Goal: Find specific page/section: Find specific page/section

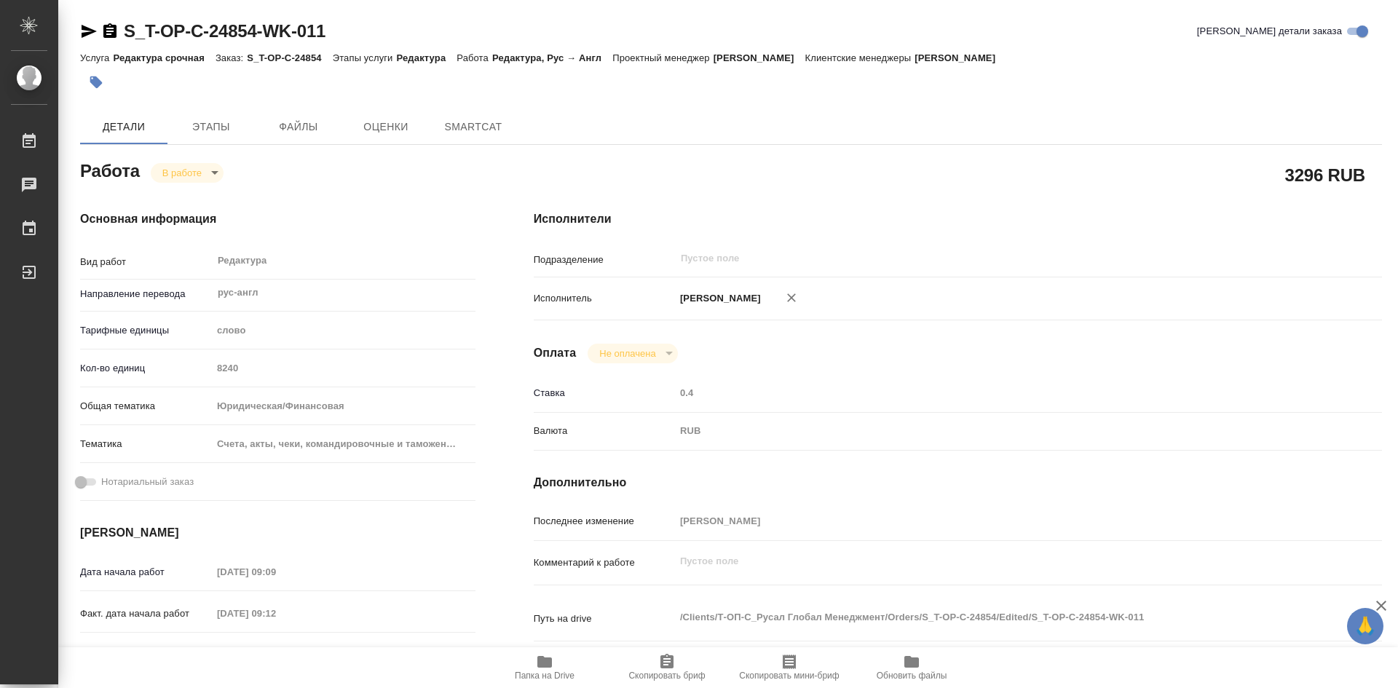
type textarea "x"
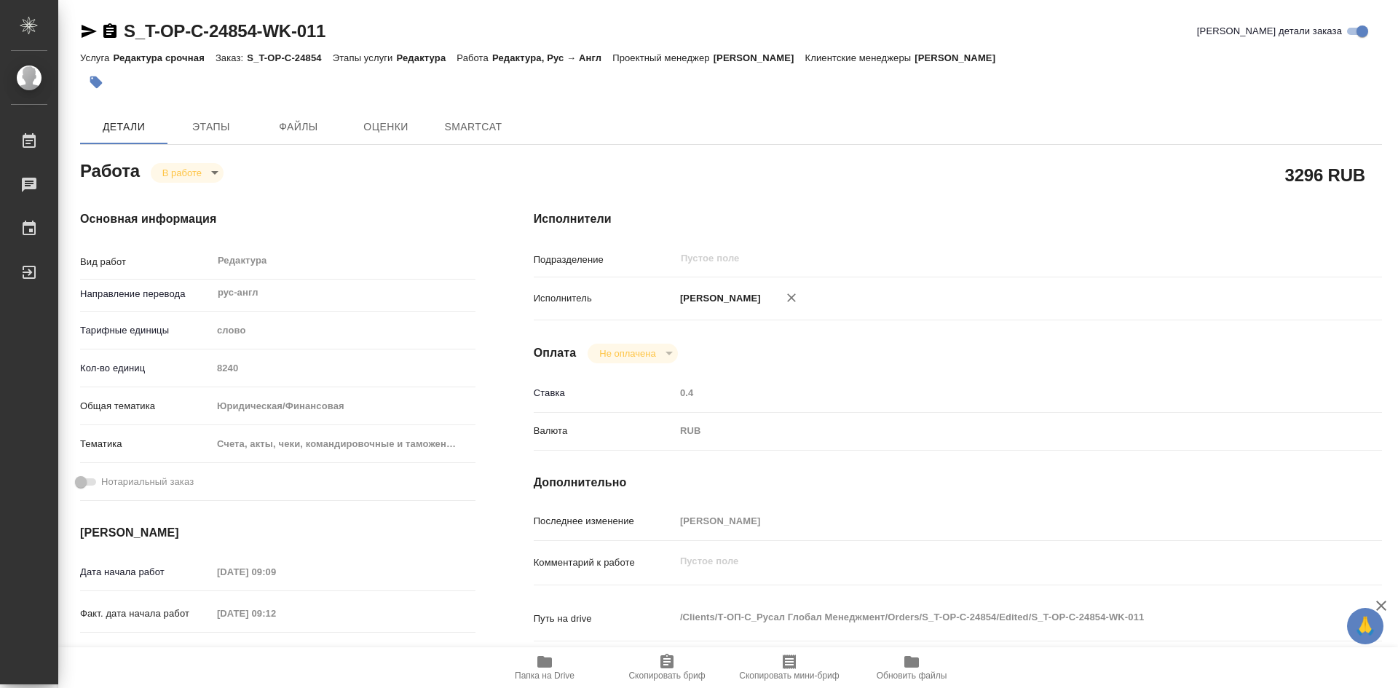
type textarea "x"
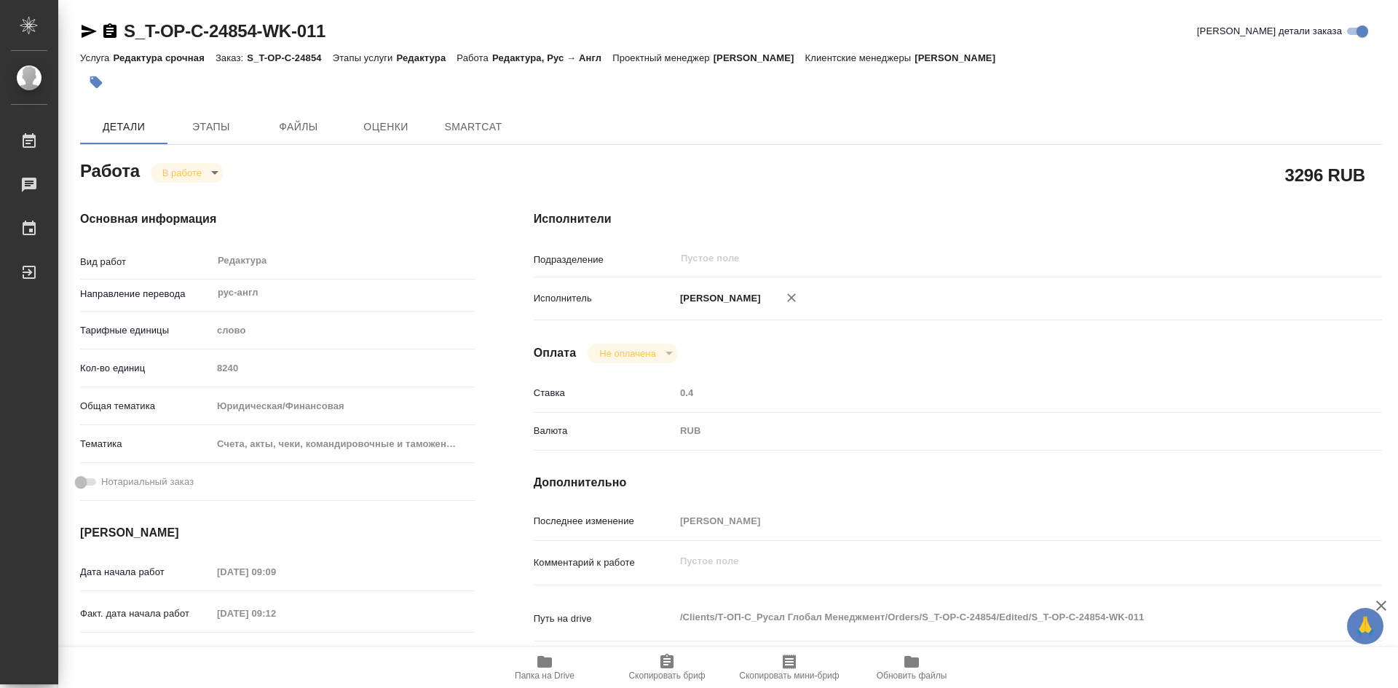
type textarea "x"
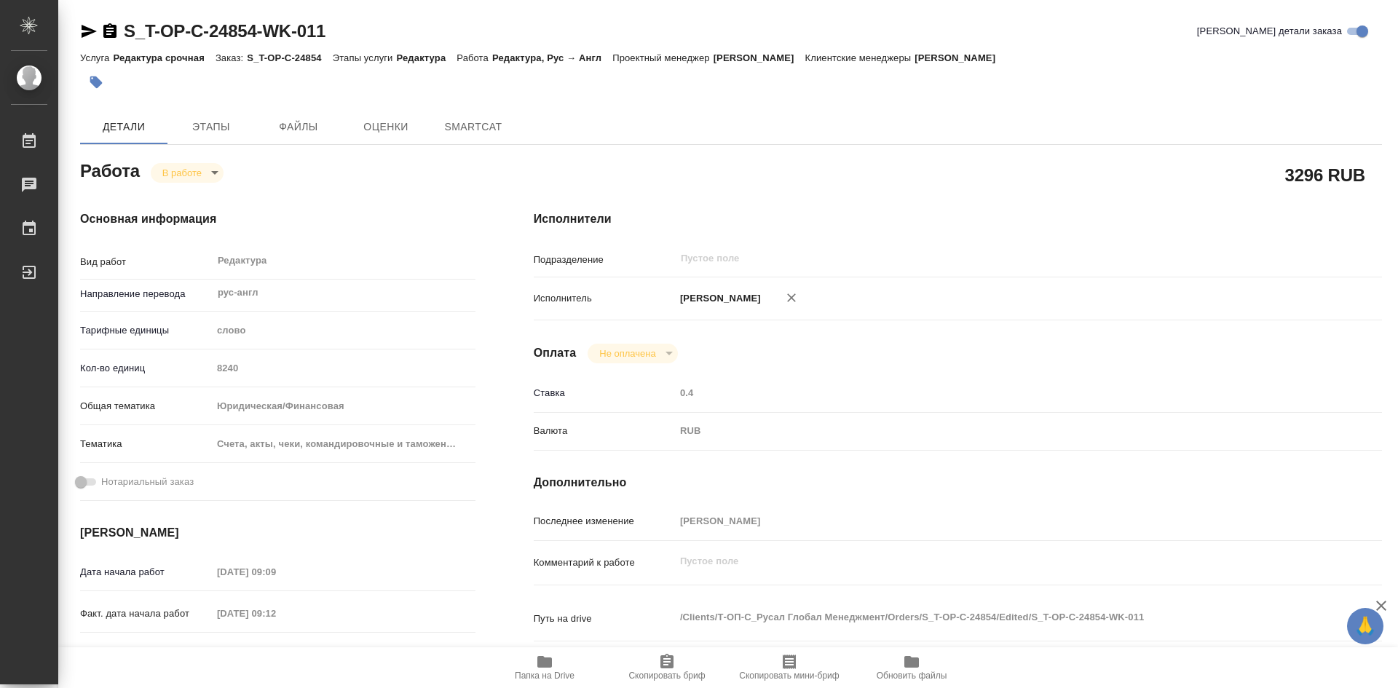
type textarea "x"
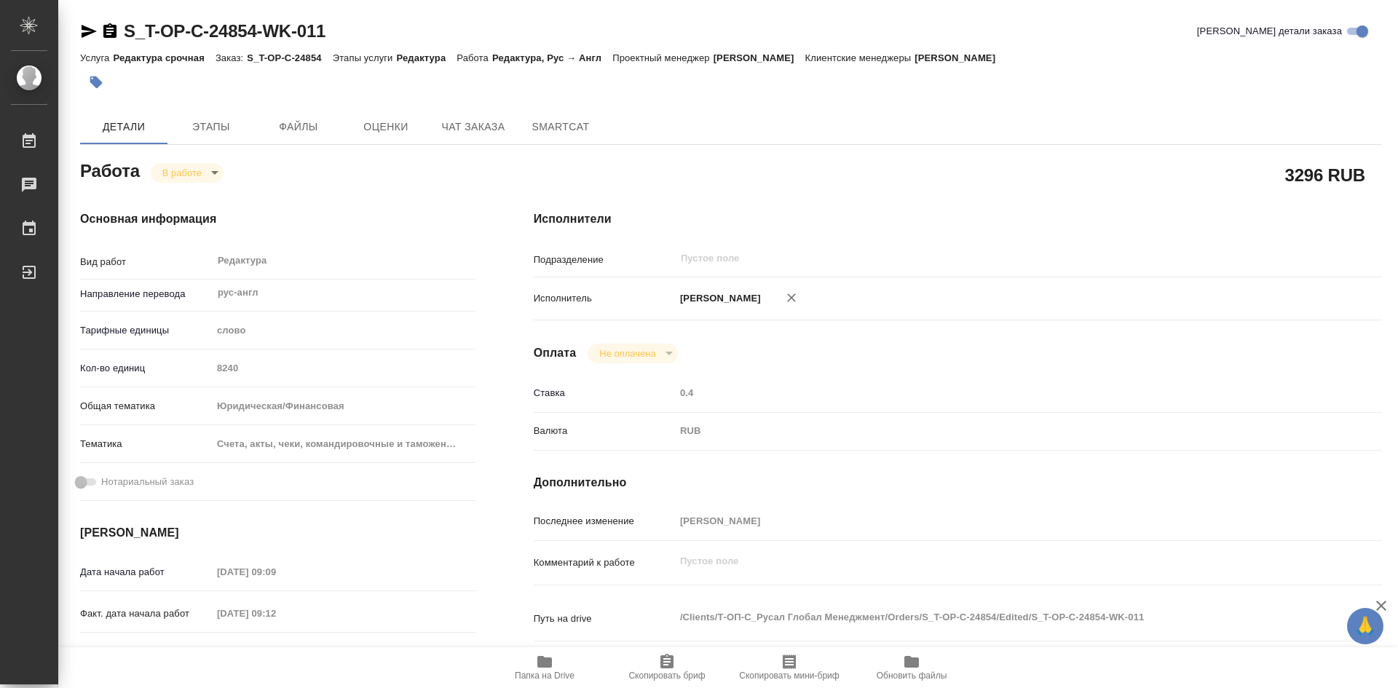
type textarea "x"
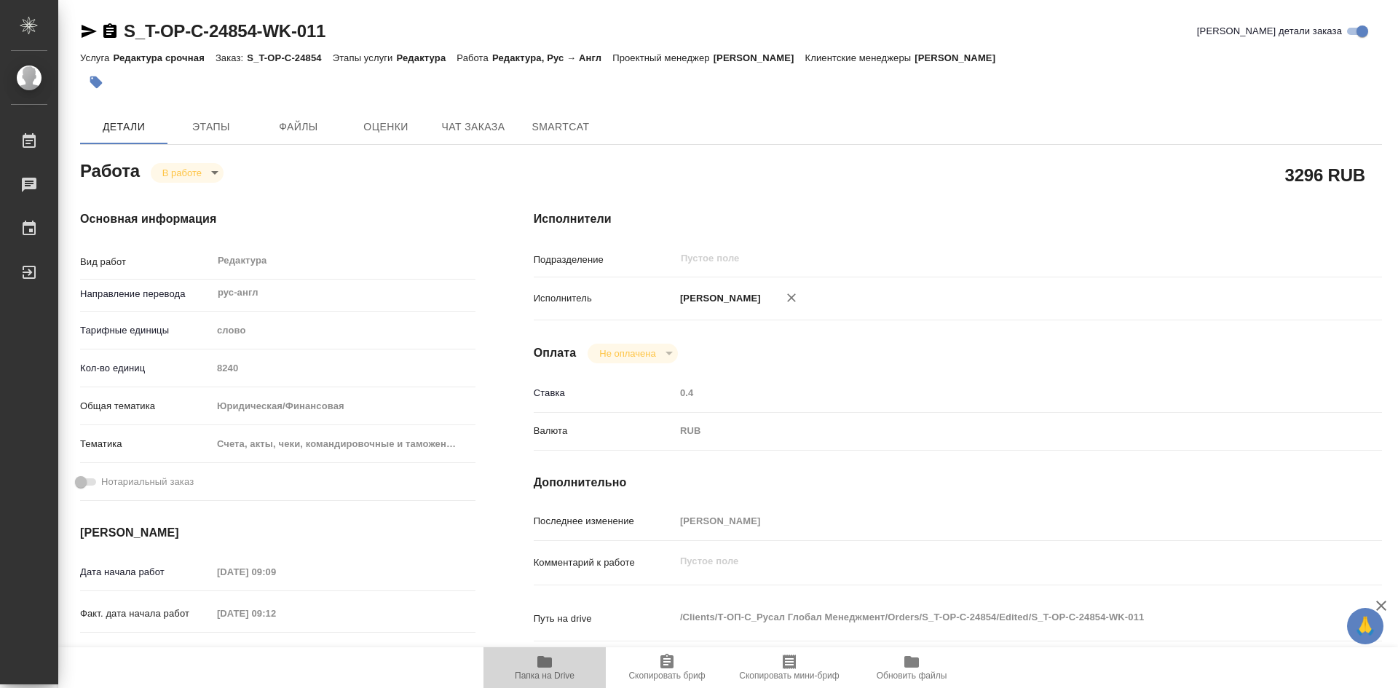
type textarea "x"
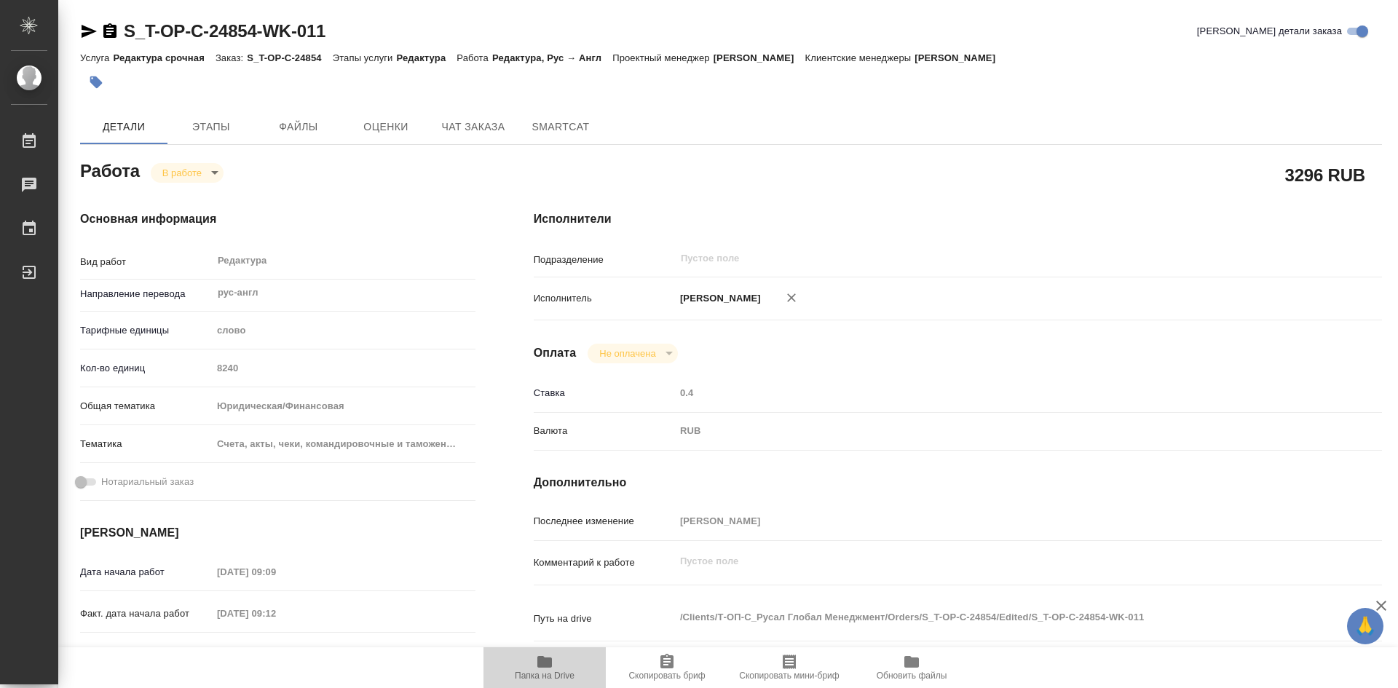
click at [554, 664] on span "Папка на Drive" at bounding box center [544, 667] width 105 height 28
